Goal: Check status

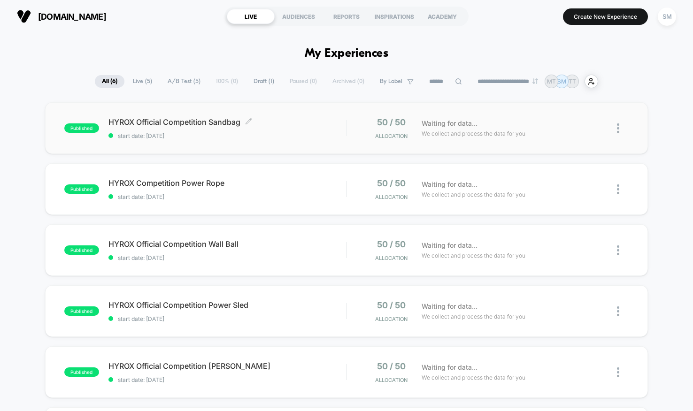
click at [342, 118] on span "HYROX Official Competition Sandbag Click to edit experience details" at bounding box center [226, 121] width 237 height 9
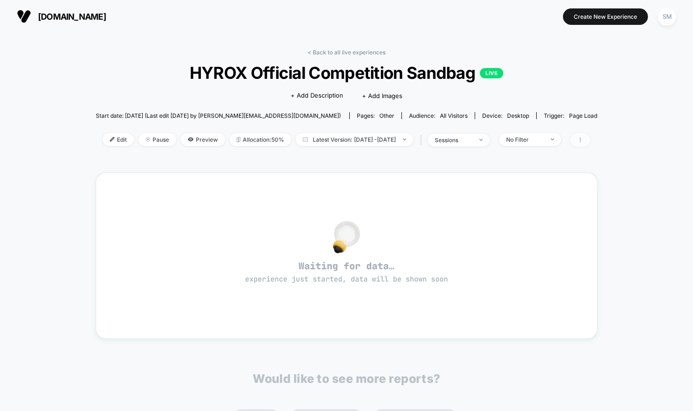
click at [590, 140] on span at bounding box center [580, 140] width 20 height 14
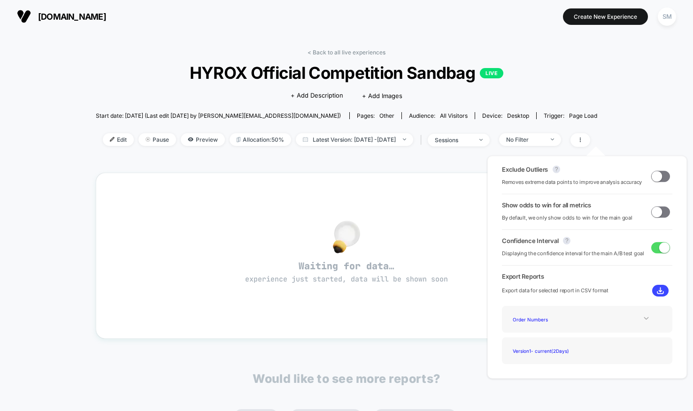
click at [646, 321] on icon at bounding box center [645, 318] width 7 height 7
